Goal: Transaction & Acquisition: Purchase product/service

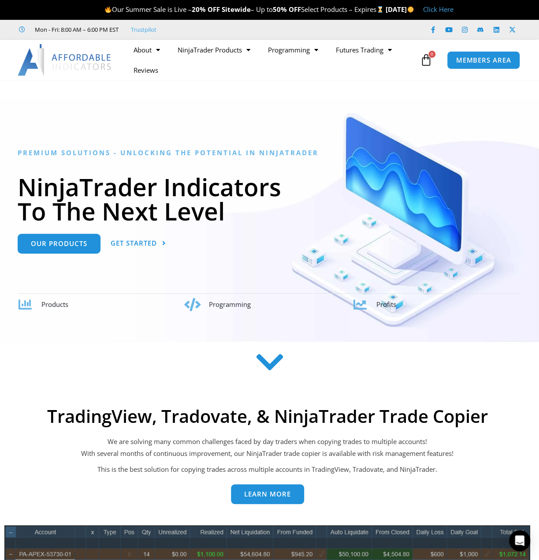
click at [292, 495] on link "Learn more" at bounding box center [267, 494] width 73 height 20
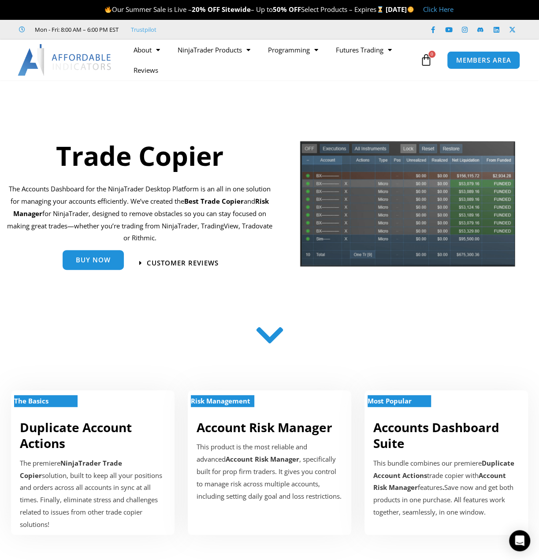
click at [110, 259] on span "Buy Now" at bounding box center [93, 260] width 35 height 7
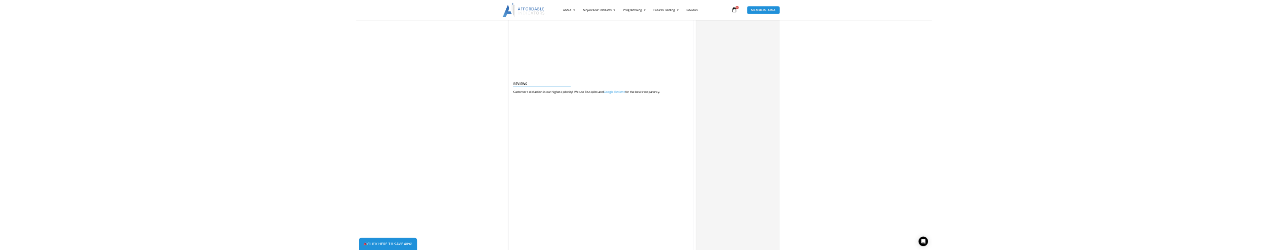
scroll to position [794, 0]
